Goal: Information Seeking & Learning: Learn about a topic

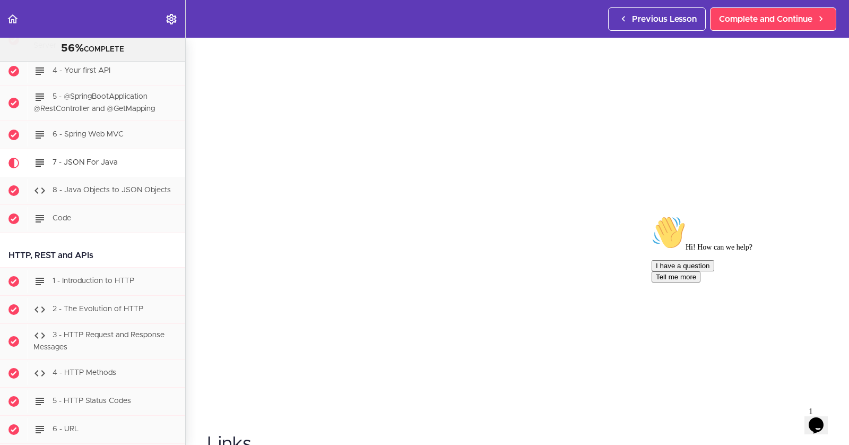
scroll to position [28, 0]
click at [652, 215] on icon "Chat attention grabber" at bounding box center [652, 215] width 0 height 0
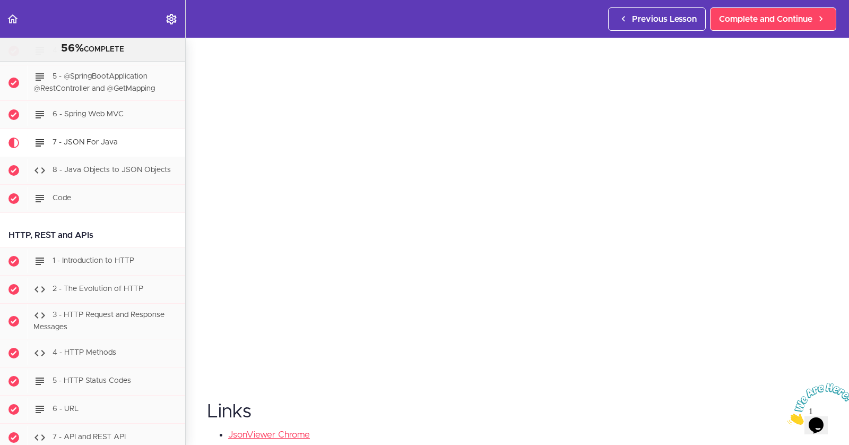
scroll to position [0, 0]
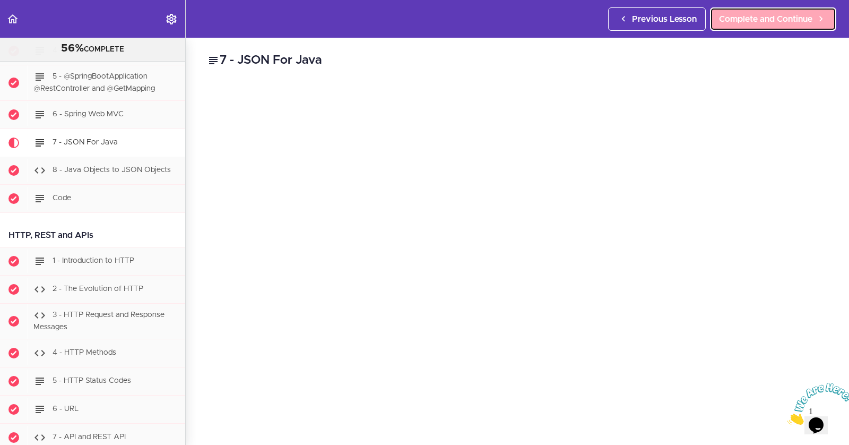
click at [754, 20] on span "Complete and Continue" at bounding box center [765, 19] width 93 height 13
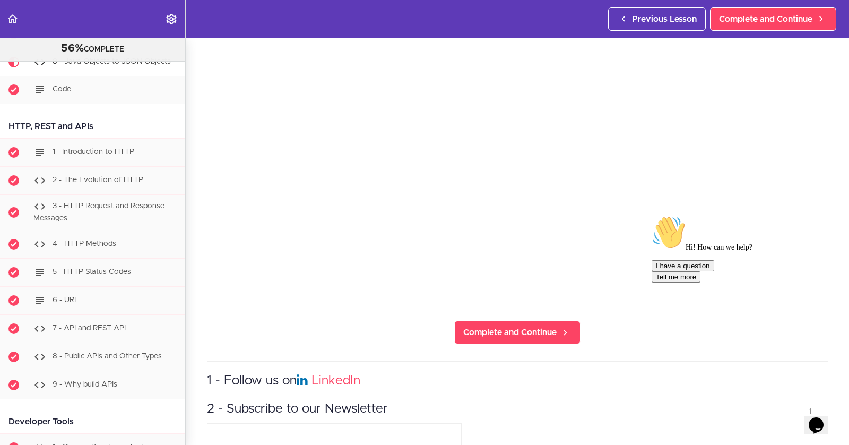
scroll to position [1027, 0]
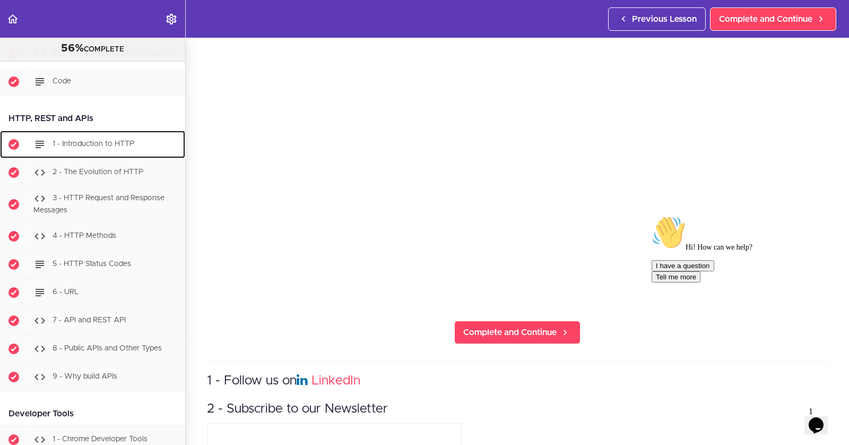
click at [85, 140] on span "1 - Introduction to HTTP" at bounding box center [94, 143] width 82 height 7
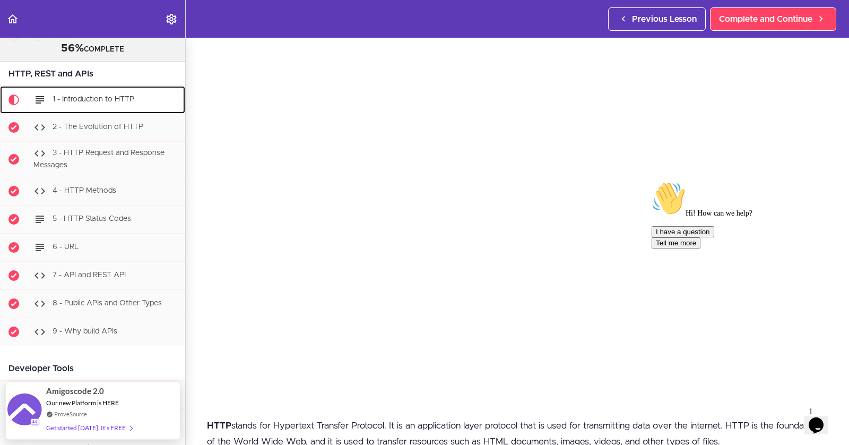
scroll to position [39, 0]
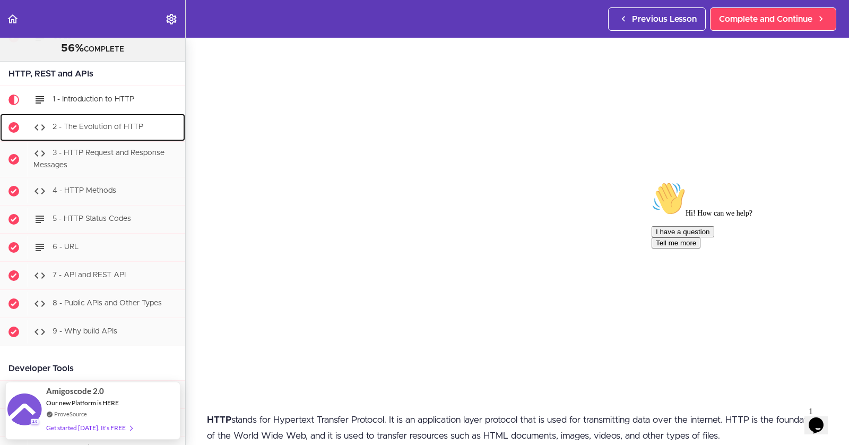
click at [96, 123] on span "2 - The Evolution of HTTP" at bounding box center [98, 126] width 91 height 7
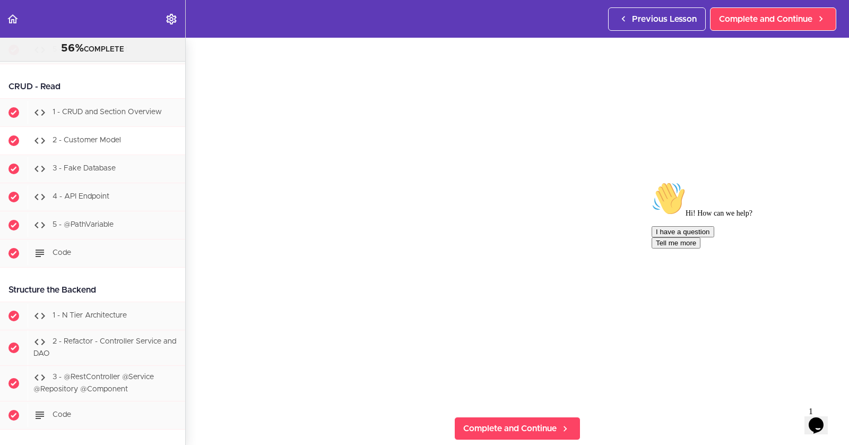
scroll to position [1534, 0]
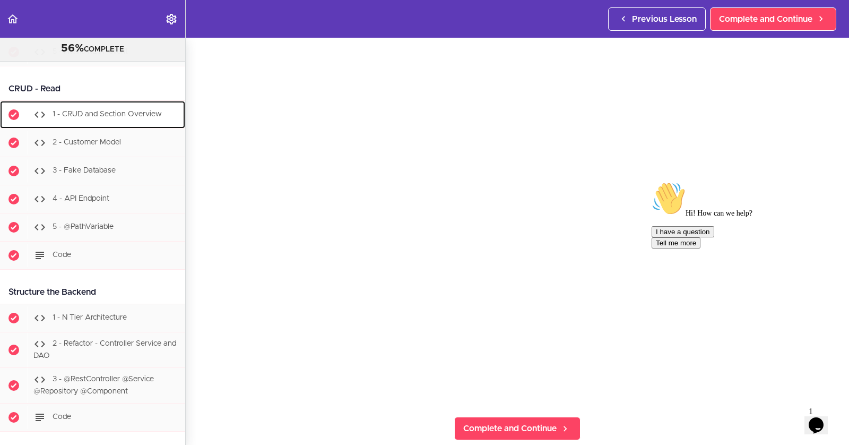
click at [86, 111] on span "1 - CRUD and Section Overview" at bounding box center [107, 114] width 109 height 7
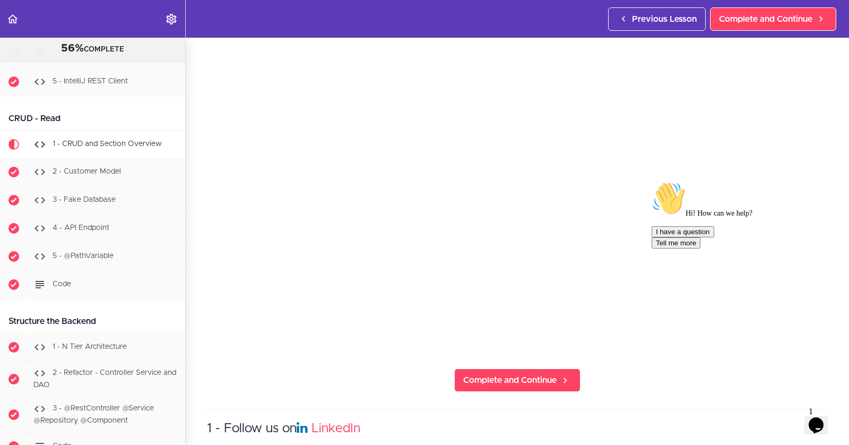
scroll to position [100, 0]
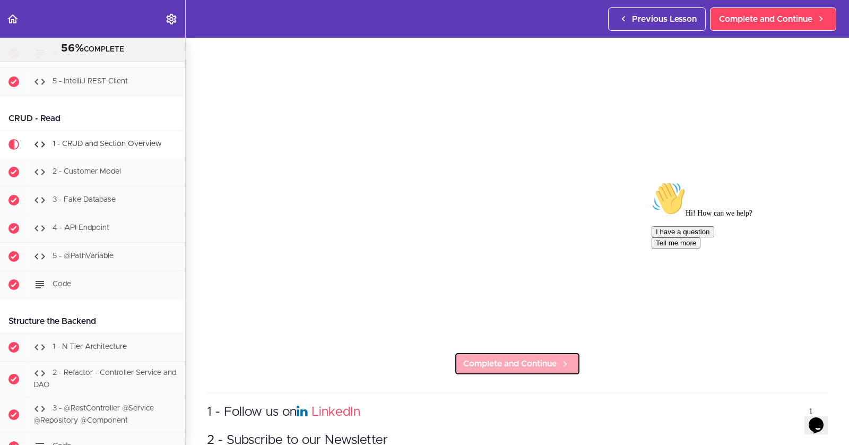
click at [523, 357] on span "Complete and Continue" at bounding box center [509, 363] width 93 height 13
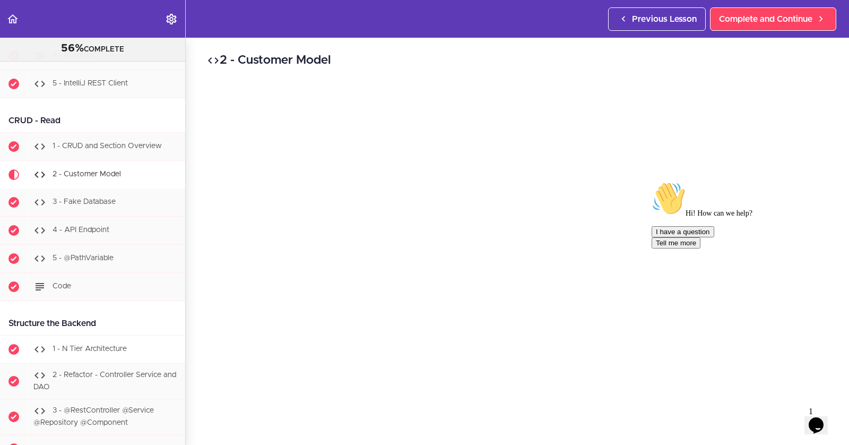
scroll to position [1507, 0]
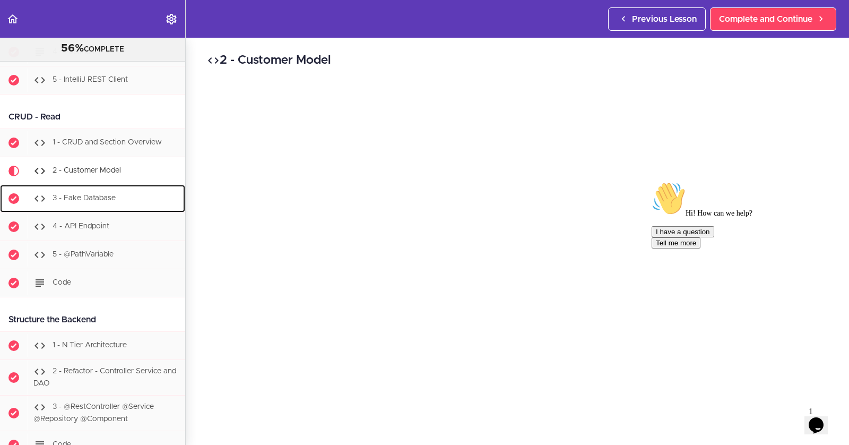
click at [96, 195] on span "3 - Fake Database" at bounding box center [84, 198] width 63 height 7
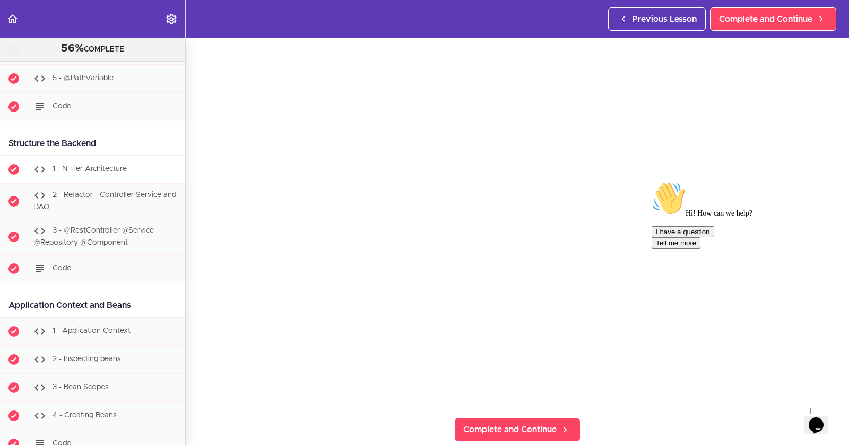
scroll to position [1685, 0]
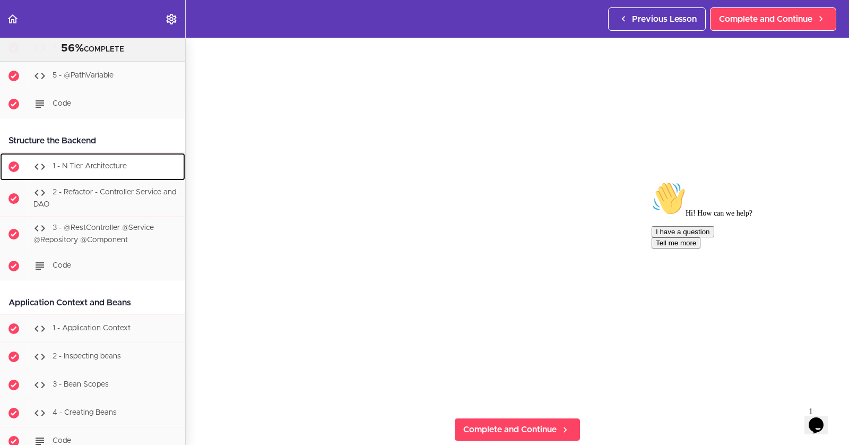
click at [54, 160] on div "1 - N Tier Architecture" at bounding box center [107, 166] width 158 height 23
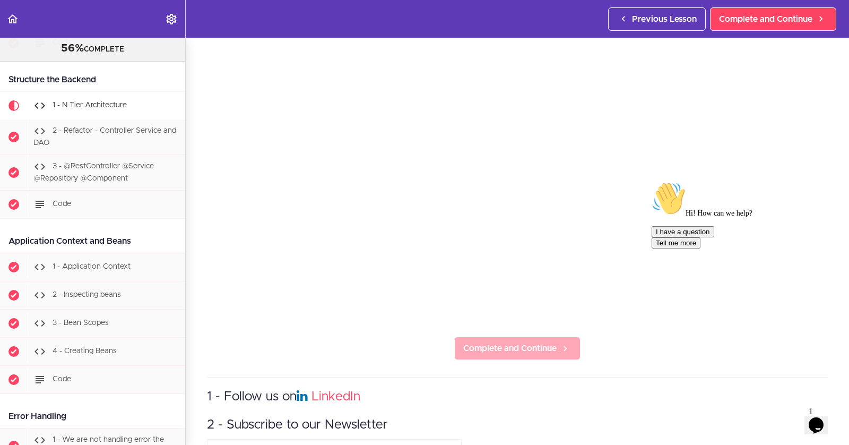
scroll to position [140, 0]
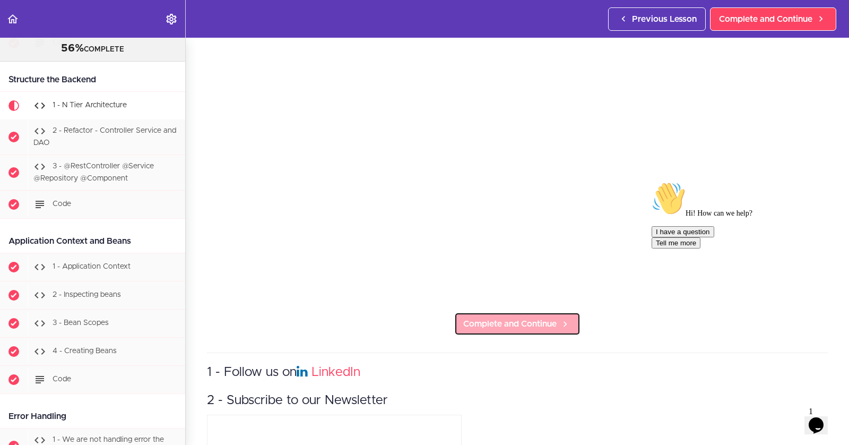
click at [559, 319] on link "Complete and Continue" at bounding box center [517, 323] width 126 height 23
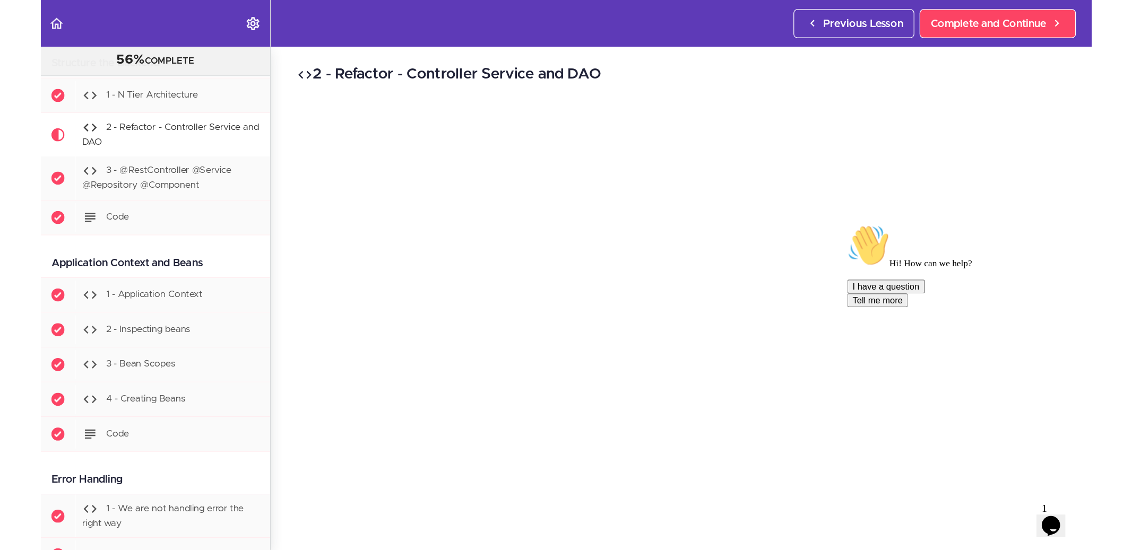
scroll to position [1775, 0]
